Goal: Entertainment & Leisure: Consume media (video, audio)

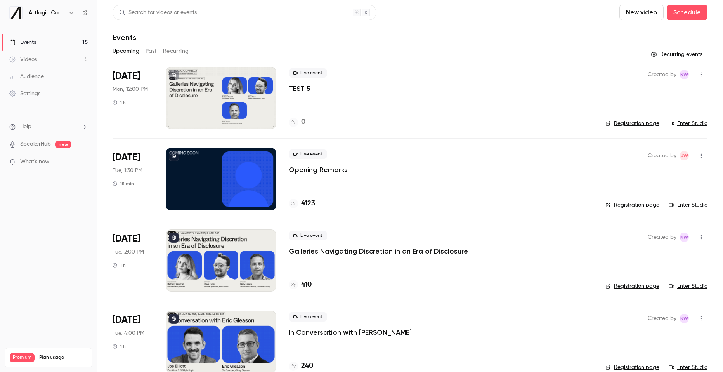
click at [699, 76] on icon "button" at bounding box center [701, 74] width 6 height 5
click at [655, 173] on div "Delete" at bounding box center [671, 175] width 59 height 8
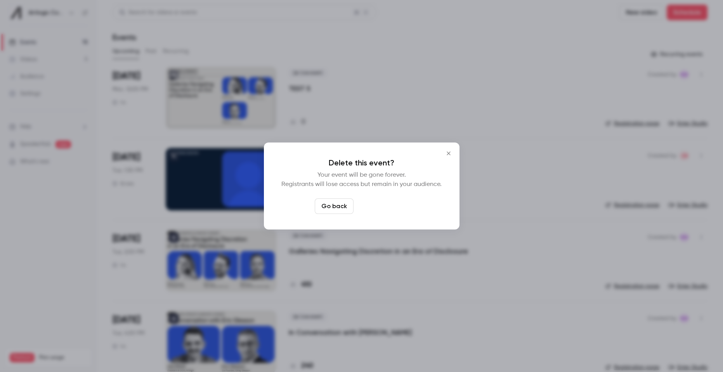
click at [400, 205] on button "Delete event" at bounding box center [383, 206] width 52 height 16
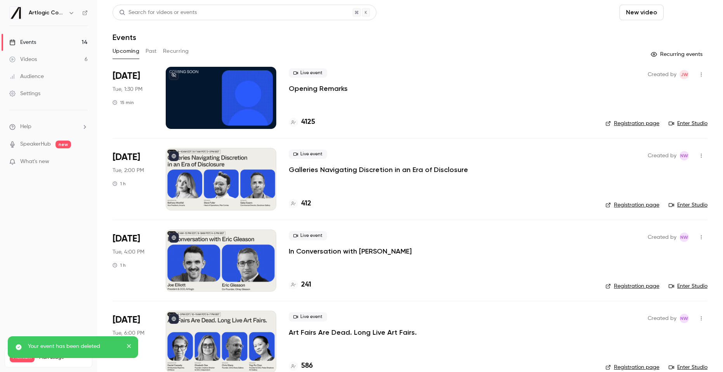
click at [691, 14] on button "Schedule" at bounding box center [687, 13] width 41 height 16
click at [672, 33] on div "One time event" at bounding box center [671, 34] width 59 height 8
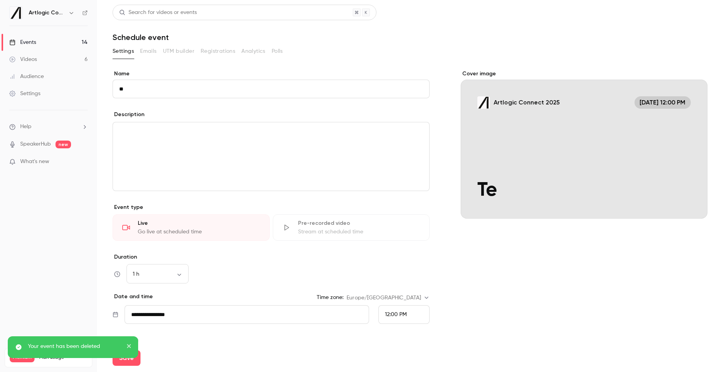
type input "*"
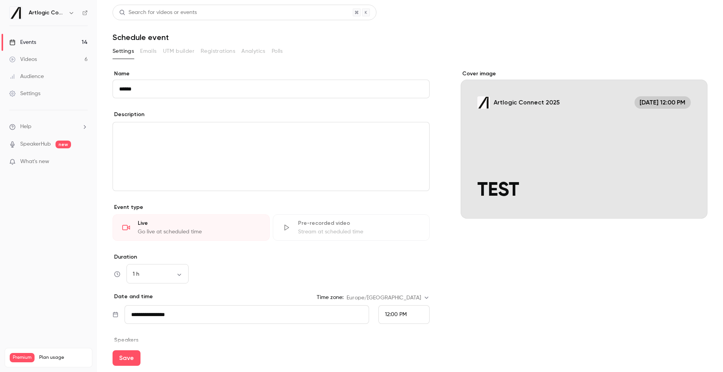
type input "******"
click at [113, 350] on button "Save" at bounding box center [127, 358] width 28 height 16
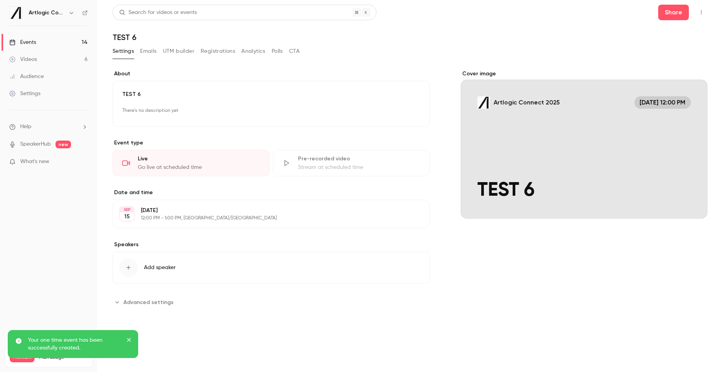
click at [576, 140] on div "Cover image" at bounding box center [584, 144] width 247 height 149
click at [0, 0] on input "Artlogic Connect [DATE] 12:00 PM TEST 6" at bounding box center [0, 0] width 0 height 0
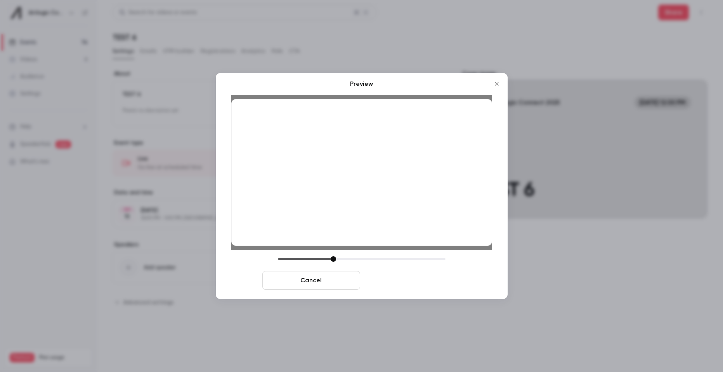
click at [435, 281] on button "Save cover" at bounding box center [412, 280] width 98 height 19
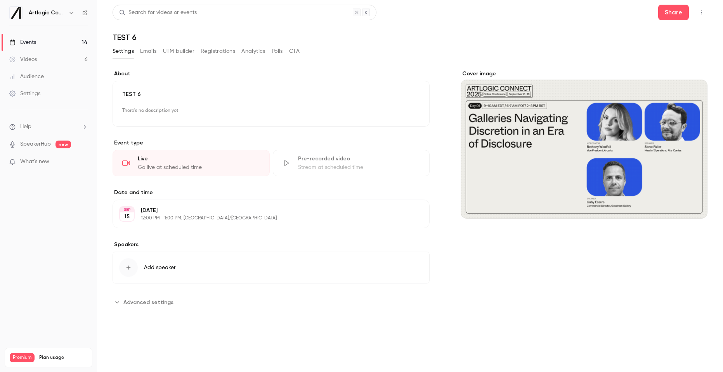
click at [404, 215] on icon "button" at bounding box center [401, 214] width 6 height 6
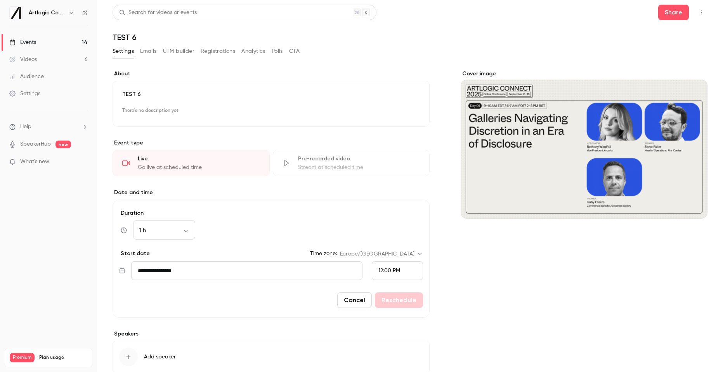
click at [425, 270] on form "**********" at bounding box center [271, 258] width 317 height 118
click at [413, 271] on div "12:00 PM" at bounding box center [397, 270] width 51 height 19
click at [388, 233] on span "2:00 PM" at bounding box center [388, 231] width 20 height 5
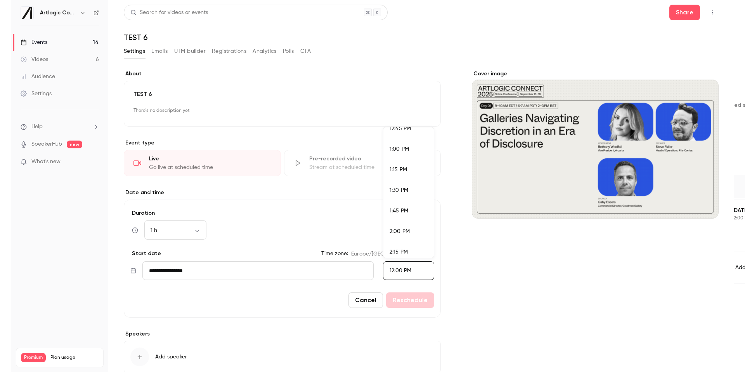
scroll to position [932, 0]
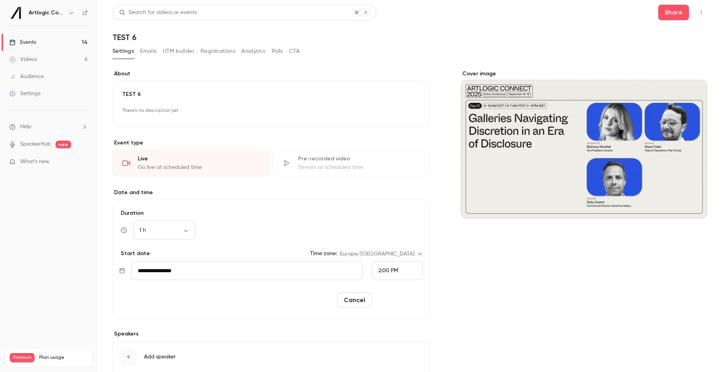
click at [399, 295] on button "Reschedule" at bounding box center [399, 300] width 48 height 16
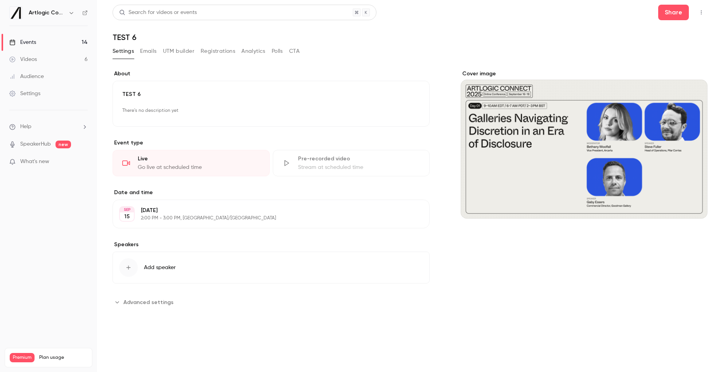
click at [30, 40] on div "Events" at bounding box center [22, 42] width 27 height 8
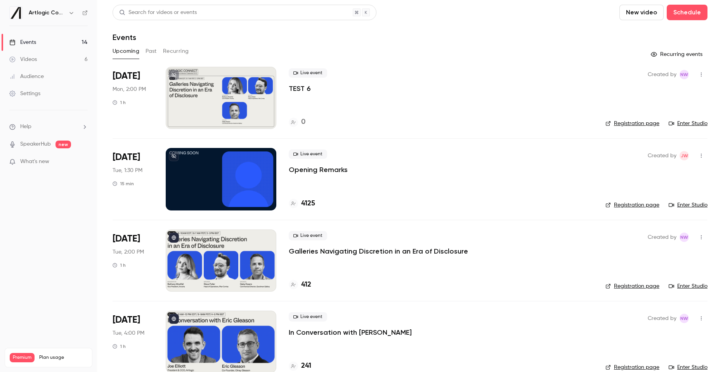
click at [699, 126] on link "Enter Studio" at bounding box center [688, 124] width 39 height 8
click at [212, 96] on div at bounding box center [221, 98] width 111 height 62
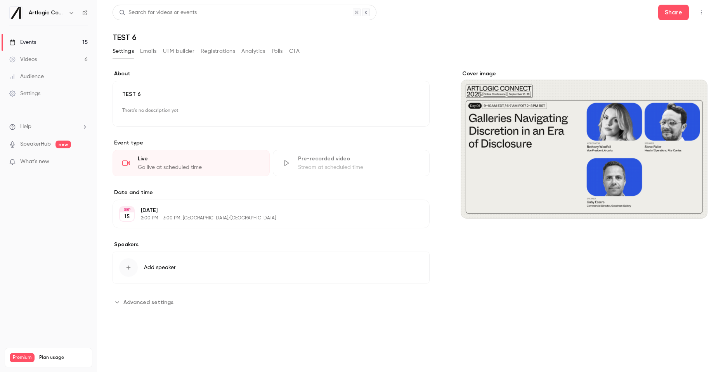
click at [212, 52] on button "Registrations" at bounding box center [218, 51] width 35 height 12
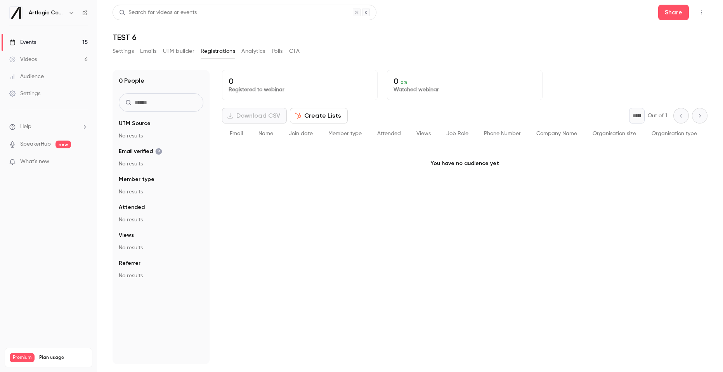
click at [38, 44] on link "Events 15" at bounding box center [48, 42] width 97 height 17
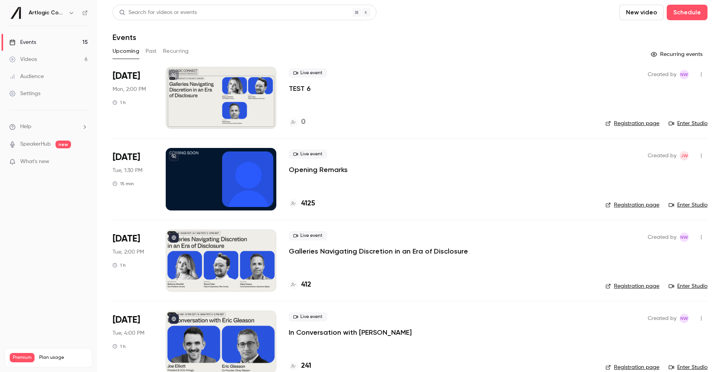
click at [639, 123] on link "Registration page" at bounding box center [632, 124] width 54 height 8
click at [631, 119] on div "Created by NW Registration page Enter Studio" at bounding box center [656, 98] width 102 height 62
click at [632, 124] on link "Registration page" at bounding box center [632, 124] width 54 height 8
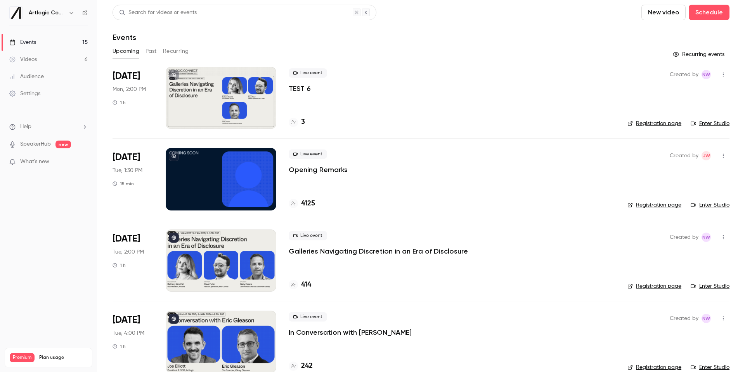
click at [723, 74] on icon "button" at bounding box center [723, 75] width 1 height 4
click at [686, 176] on div "Delete" at bounding box center [693, 175] width 59 height 8
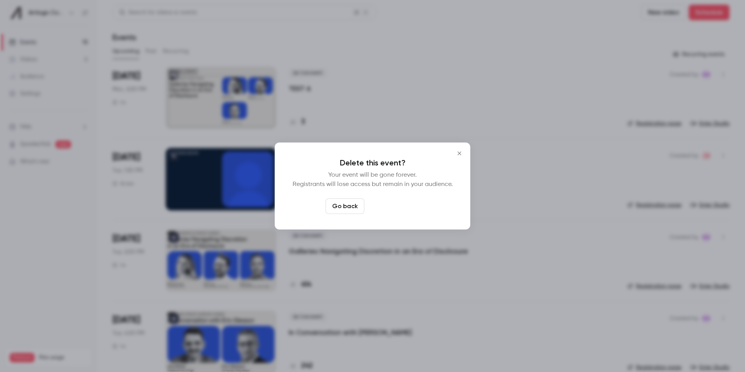
click at [411, 207] on button "Delete event" at bounding box center [393, 206] width 52 height 16
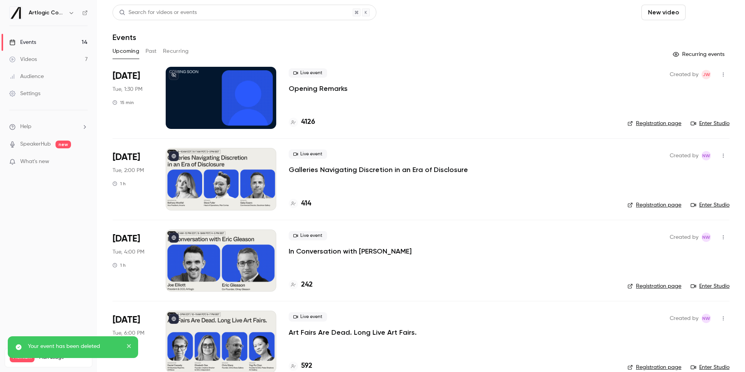
click at [715, 9] on button "Schedule" at bounding box center [709, 13] width 41 height 16
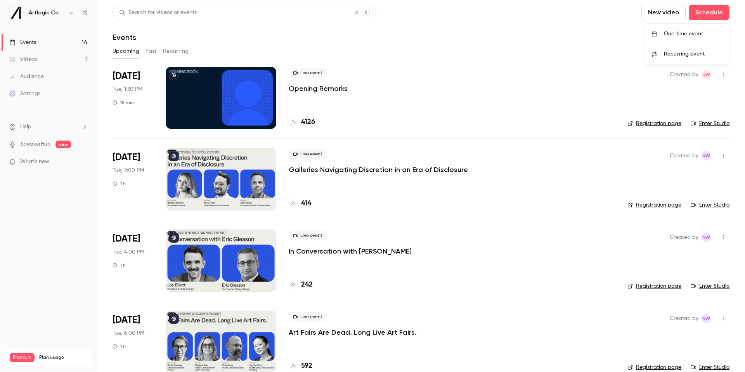
click at [712, 9] on div at bounding box center [372, 186] width 745 height 372
click at [710, 13] on button "Schedule" at bounding box center [709, 13] width 41 height 16
click at [685, 36] on div "One time event" at bounding box center [693, 34] width 59 height 8
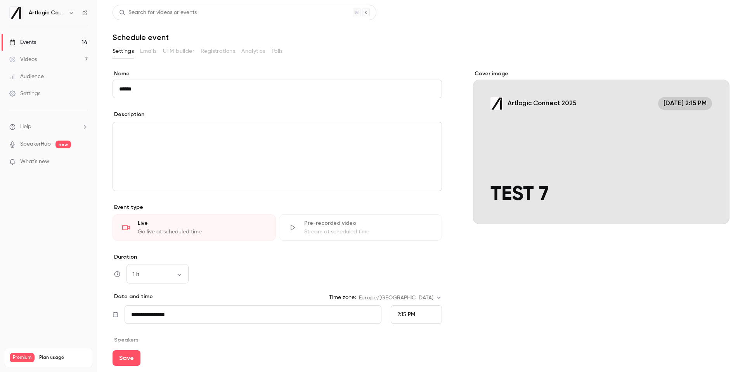
type input "******"
click at [282, 181] on div "editor" at bounding box center [277, 156] width 329 height 68
click at [611, 147] on div "Cover image" at bounding box center [601, 147] width 256 height 154
click at [0, 0] on input "Artlogic Connect 2025 Sep 15, 2:15 PM TEST 7" at bounding box center [0, 0] width 0 height 0
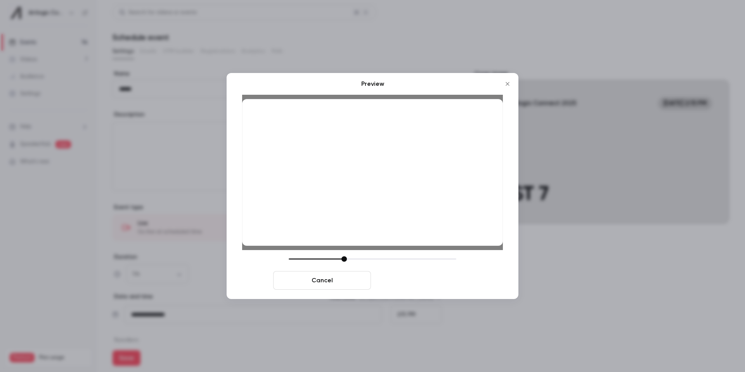
click at [422, 279] on button "Save cover" at bounding box center [423, 280] width 98 height 19
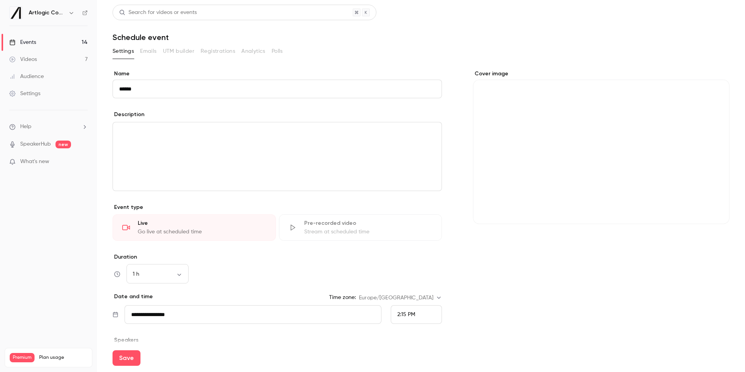
click at [408, 314] on span "2:15 PM" at bounding box center [406, 314] width 18 height 5
click at [407, 257] on span "2:30 PM" at bounding box center [406, 256] width 19 height 5
click at [130, 357] on button "Save" at bounding box center [127, 358] width 28 height 16
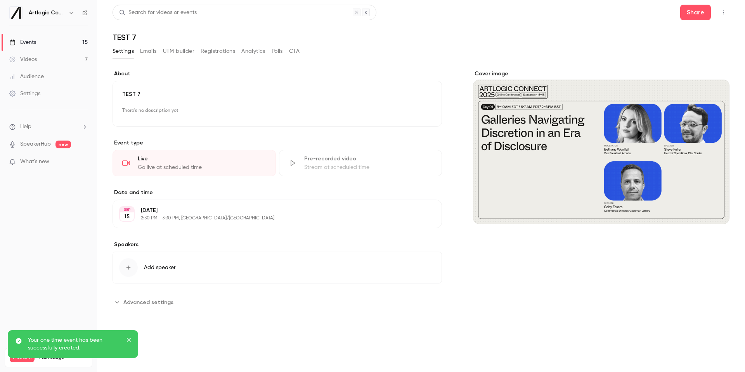
click at [55, 43] on link "Events 15" at bounding box center [48, 42] width 97 height 17
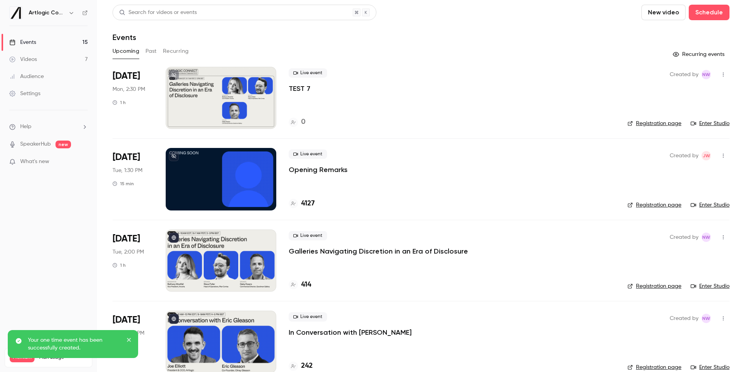
click at [646, 123] on link "Registration page" at bounding box center [654, 124] width 54 height 8
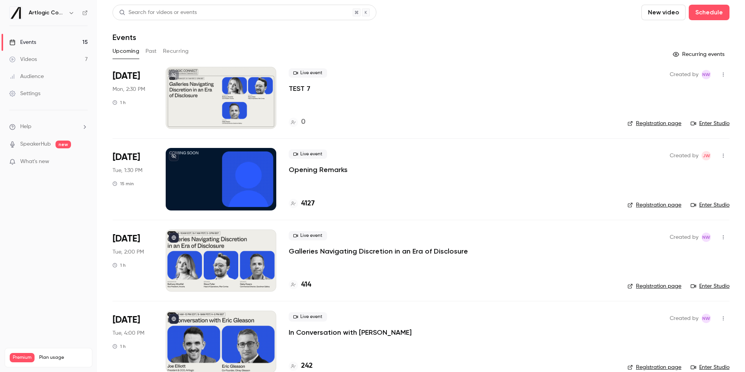
click at [717, 123] on link "Enter Studio" at bounding box center [710, 124] width 39 height 8
click at [722, 73] on icon "button" at bounding box center [723, 74] width 6 height 5
click at [679, 167] on li "Delete" at bounding box center [687, 175] width 84 height 20
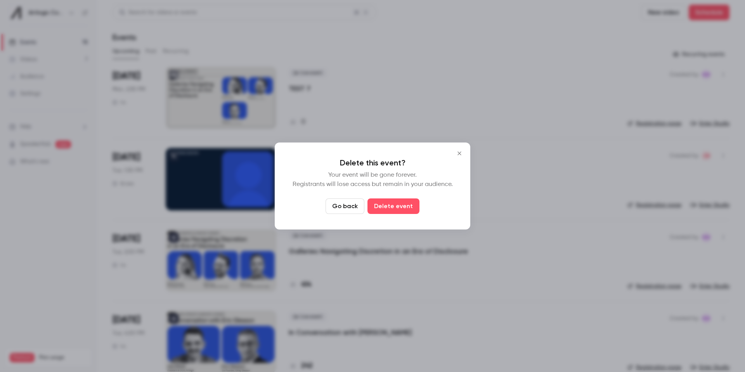
click at [397, 206] on button "Delete event" at bounding box center [393, 206] width 52 height 16
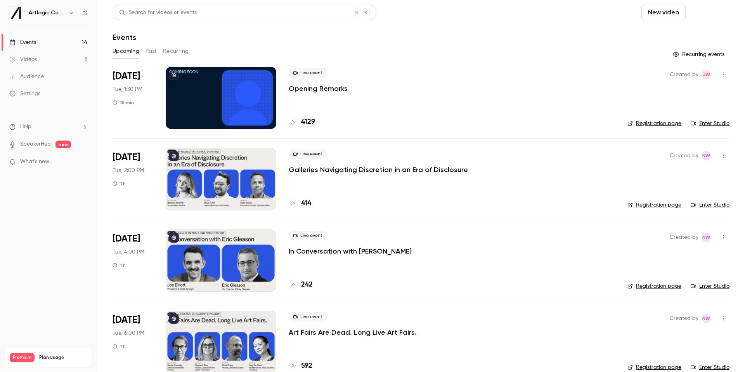
click at [700, 12] on button "Schedule" at bounding box center [709, 13] width 41 height 16
click at [673, 39] on li "One time event" at bounding box center [687, 34] width 84 height 20
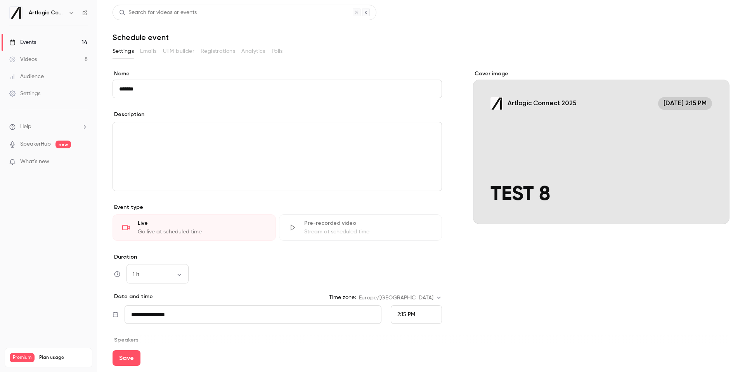
type input "******"
click at [412, 312] on span "2:15 PM" at bounding box center [406, 314] width 18 height 5
click at [409, 256] on div "2:45 PM" at bounding box center [416, 253] width 38 height 8
click at [550, 161] on div "Cover image" at bounding box center [601, 147] width 256 height 154
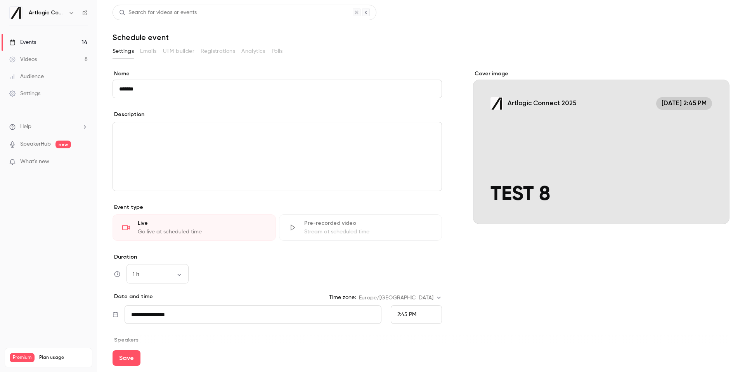
click at [0, 0] on input "Artlogic Connect 2025 Sep 15, 2:45 PM TEST 8" at bounding box center [0, 0] width 0 height 0
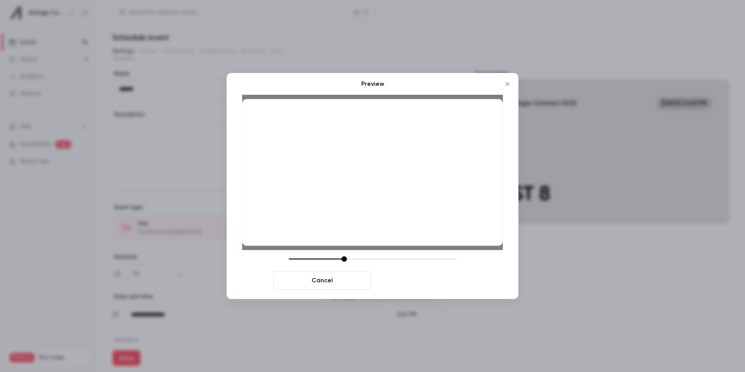
click at [422, 283] on button "Save cover" at bounding box center [423, 280] width 98 height 19
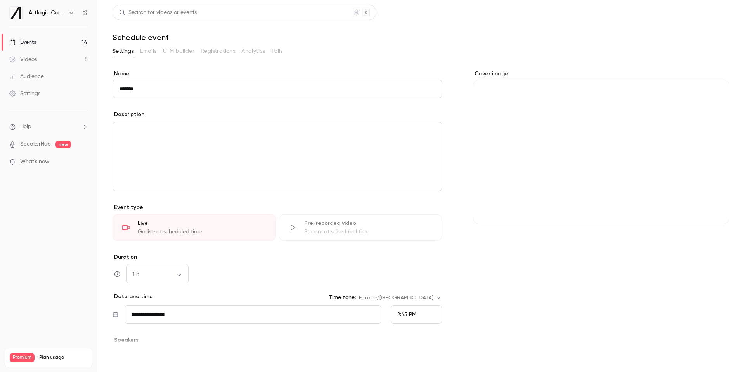
click at [126, 356] on button "Save" at bounding box center [127, 358] width 28 height 16
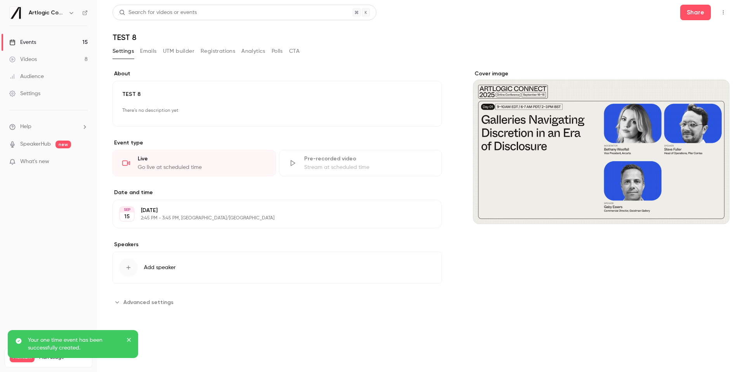
click at [50, 46] on link "Events 15" at bounding box center [48, 42] width 97 height 17
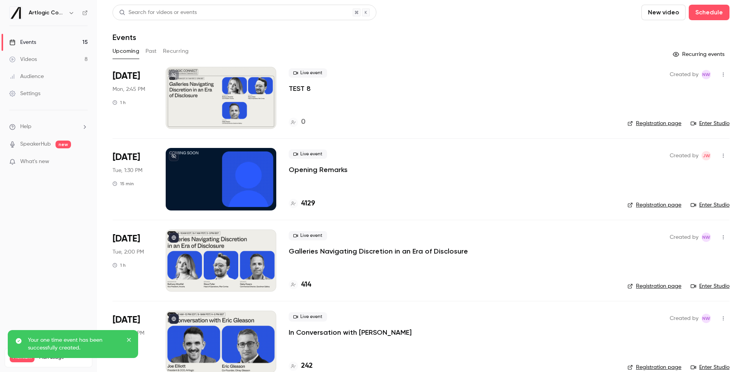
click at [658, 125] on link "Registration page" at bounding box center [654, 124] width 54 height 8
click at [715, 127] on div "Created by NW Registration page Enter Studio" at bounding box center [678, 98] width 102 height 62
click at [715, 124] on link "Enter Studio" at bounding box center [710, 124] width 39 height 8
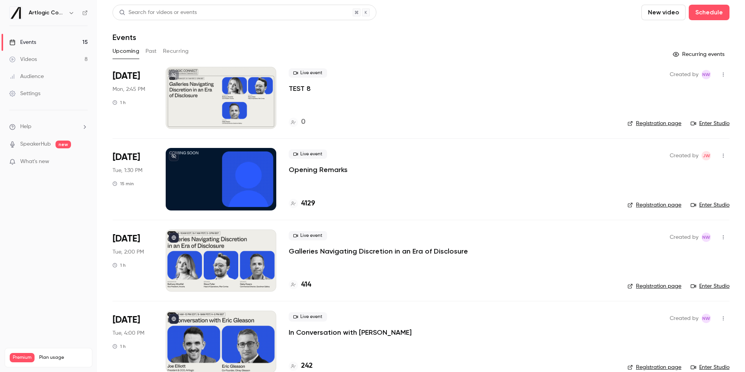
scroll to position [12, 0]
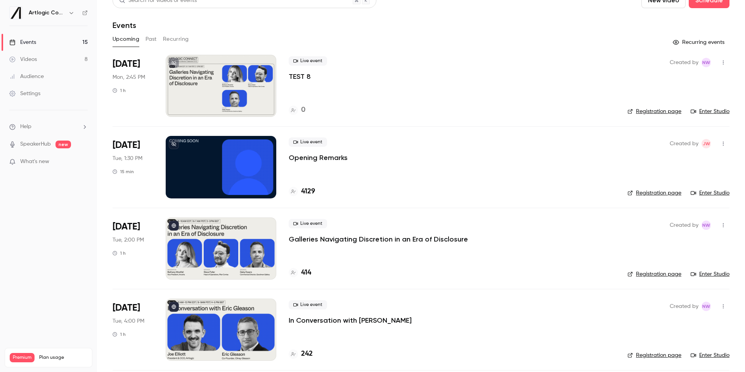
click at [720, 62] on icon "button" at bounding box center [723, 62] width 6 height 5
click at [660, 166] on li "Delete" at bounding box center [687, 163] width 84 height 20
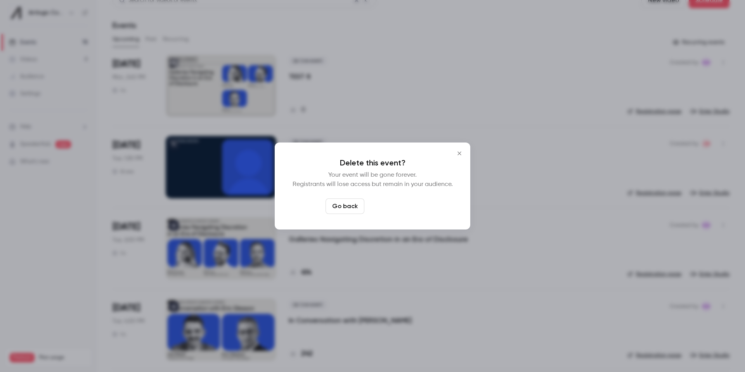
click at [389, 207] on button "Delete event" at bounding box center [393, 206] width 52 height 16
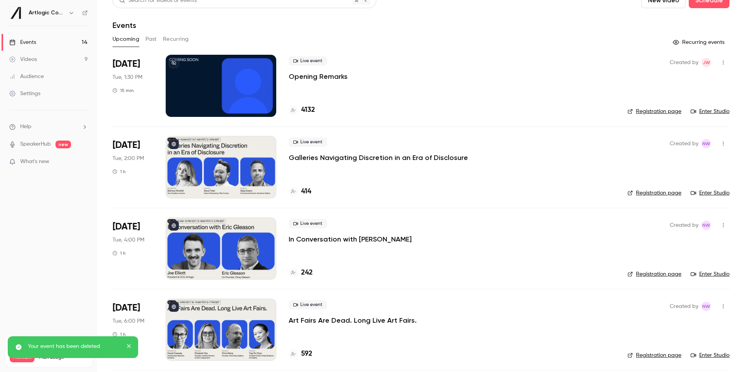
click at [42, 44] on link "Events 14" at bounding box center [48, 42] width 97 height 17
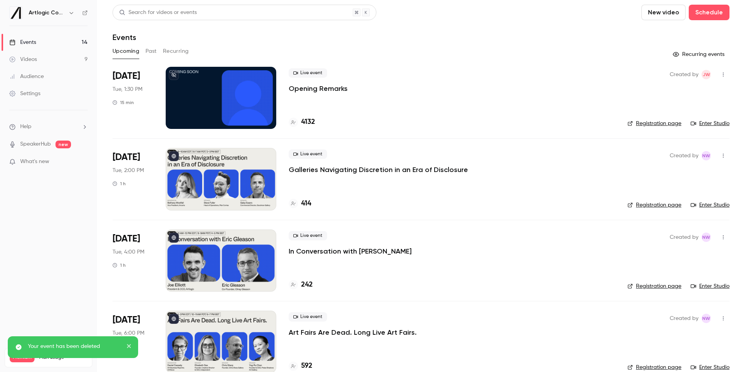
click at [39, 57] on link "Videos 9" at bounding box center [48, 59] width 97 height 17
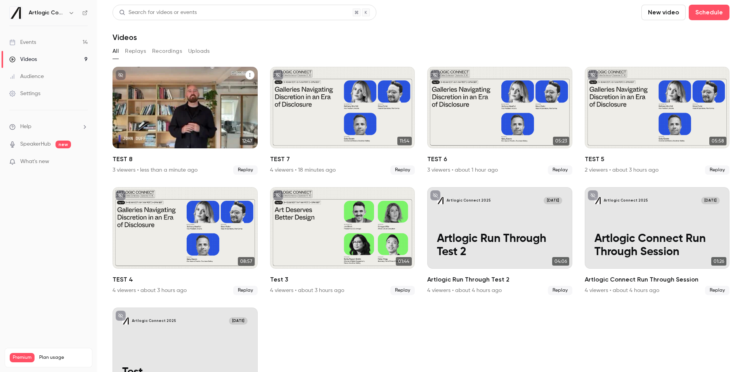
click at [215, 83] on div "TEST 8" at bounding box center [185, 107] width 145 height 81
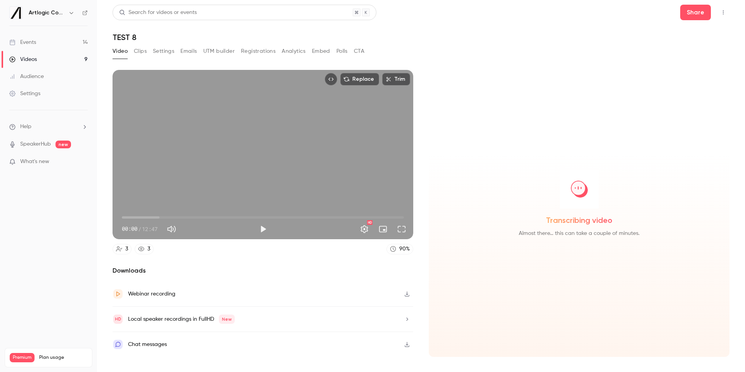
click at [405, 294] on icon "button" at bounding box center [407, 293] width 6 height 5
click at [267, 229] on button "Play" at bounding box center [263, 229] width 16 height 16
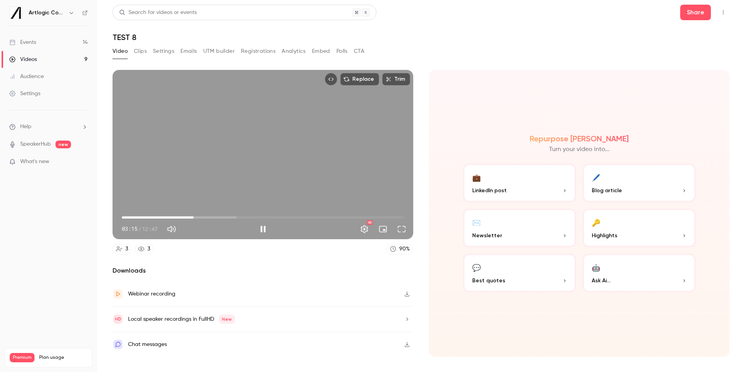
click at [194, 217] on span "03:15" at bounding box center [263, 217] width 282 height 12
click at [194, 218] on span "03:17" at bounding box center [194, 217] width 2 height 2
click at [256, 230] on button "Pause" at bounding box center [263, 229] width 16 height 16
click at [263, 229] on button "Play" at bounding box center [263, 229] width 16 height 16
click at [214, 215] on span "03:29" at bounding box center [263, 217] width 282 height 12
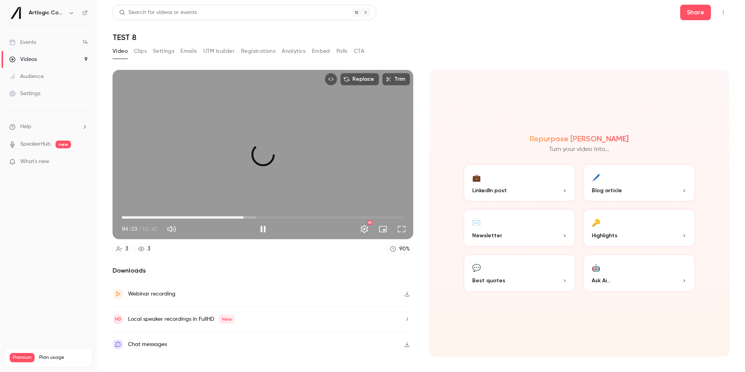
click at [244, 216] on span "05:31" at bounding box center [263, 217] width 282 height 12
click at [255, 217] on span "06:03" at bounding box center [263, 217] width 282 height 12
click at [262, 217] on span "06:22" at bounding box center [263, 217] width 282 height 12
click at [263, 228] on button "Pause" at bounding box center [263, 229] width 16 height 16
click at [258, 231] on button "Play" at bounding box center [263, 229] width 16 height 16
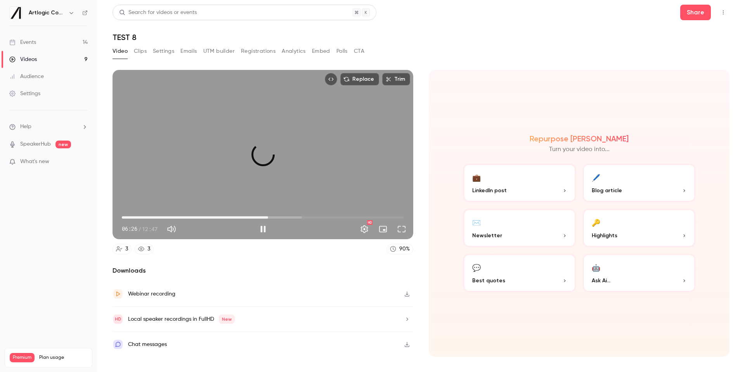
click at [268, 217] on span "06:37" at bounding box center [263, 217] width 282 height 12
click at [270, 217] on span "06:39" at bounding box center [268, 217] width 2 height 2
click at [277, 217] on span "06:46" at bounding box center [263, 217] width 282 height 12
click at [282, 218] on span "07:02" at bounding box center [263, 217] width 282 height 12
click at [225, 216] on span "07:19" at bounding box center [263, 217] width 282 height 12
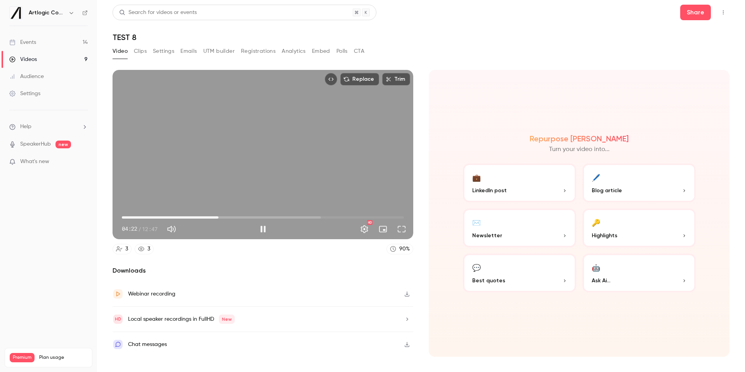
click at [218, 217] on span "04:22" at bounding box center [263, 217] width 282 height 12
click at [211, 218] on span "04:01" at bounding box center [263, 217] width 282 height 12
click at [215, 217] on span "04:01" at bounding box center [263, 217] width 282 height 12
click at [262, 228] on button "Pause" at bounding box center [263, 229] width 16 height 16
click at [302, 216] on span "08:09" at bounding box center [263, 217] width 282 height 12
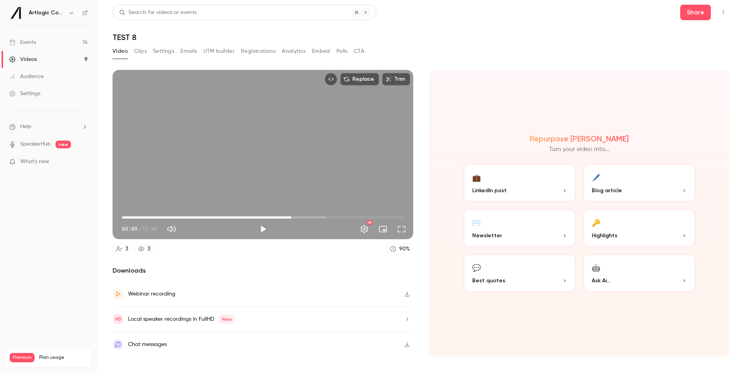
click at [291, 217] on span "07:41" at bounding box center [263, 217] width 282 height 12
click at [301, 217] on span "07:41" at bounding box center [263, 217] width 282 height 12
click at [300, 218] on span "08:08" at bounding box center [301, 217] width 2 height 2
click at [256, 227] on button "Play" at bounding box center [263, 229] width 16 height 16
click at [357, 216] on span "10:10" at bounding box center [263, 217] width 282 height 12
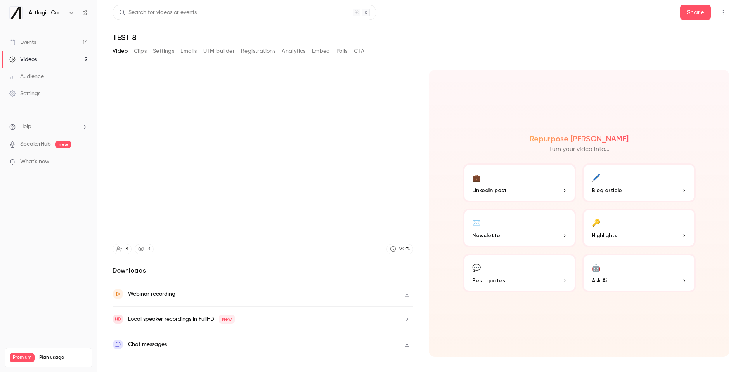
type input "*****"
